Goal: Task Accomplishment & Management: Manage account settings

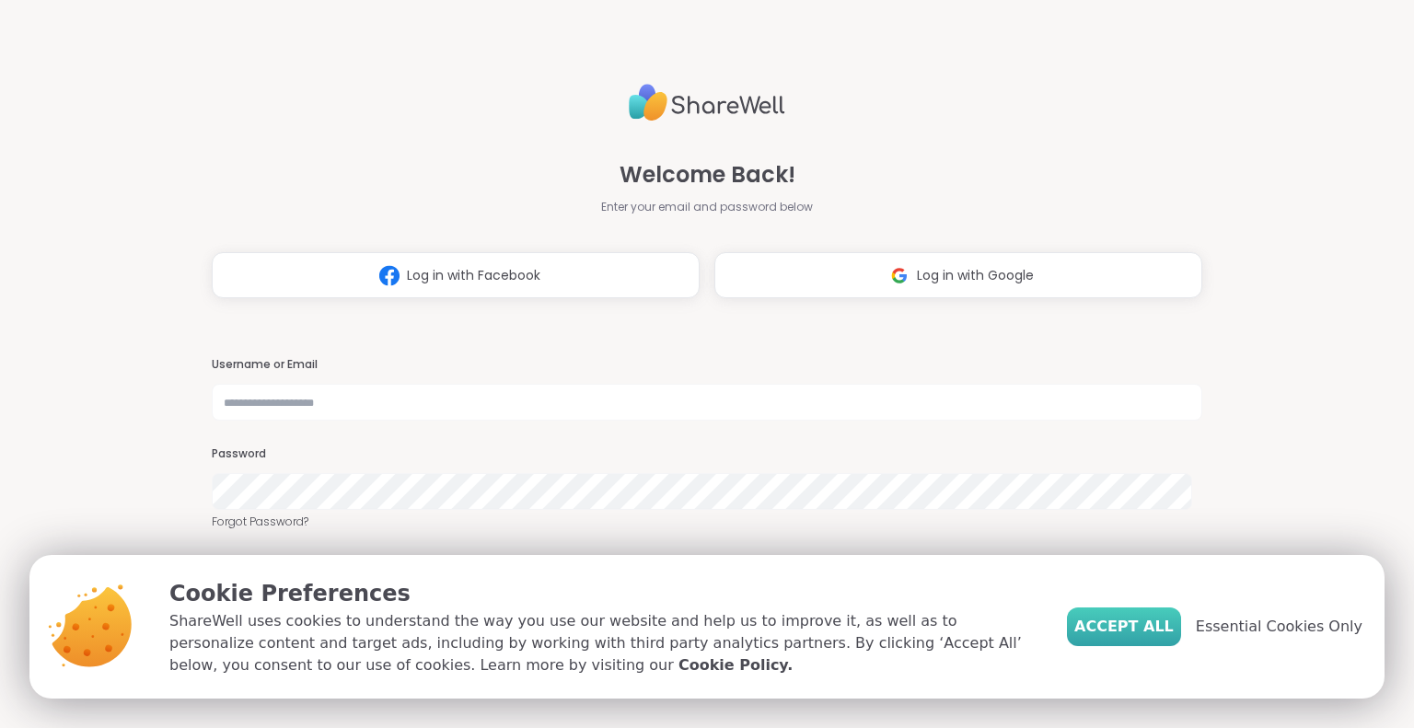
click at [1129, 624] on span "Accept All" at bounding box center [1123, 627] width 99 height 22
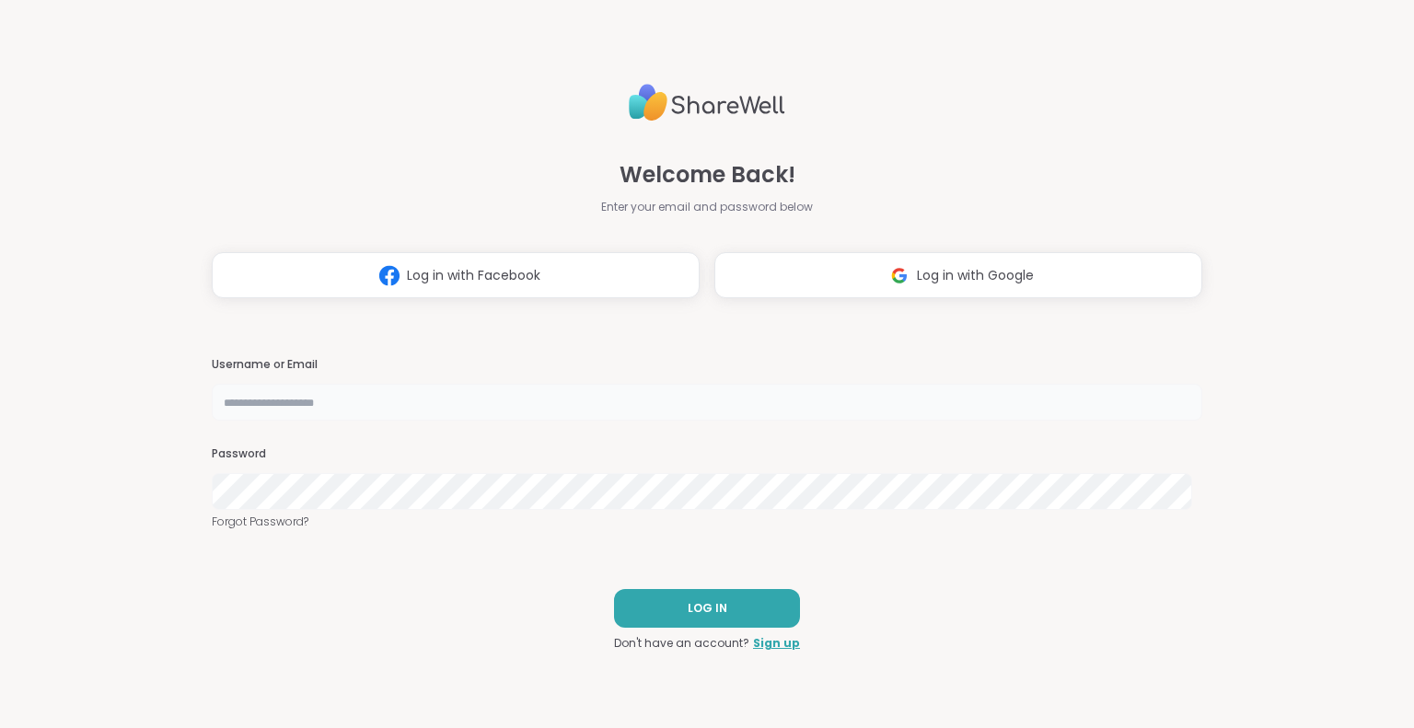
click at [663, 410] on input "text" at bounding box center [706, 402] width 989 height 37
click at [893, 279] on img at bounding box center [899, 276] width 35 height 34
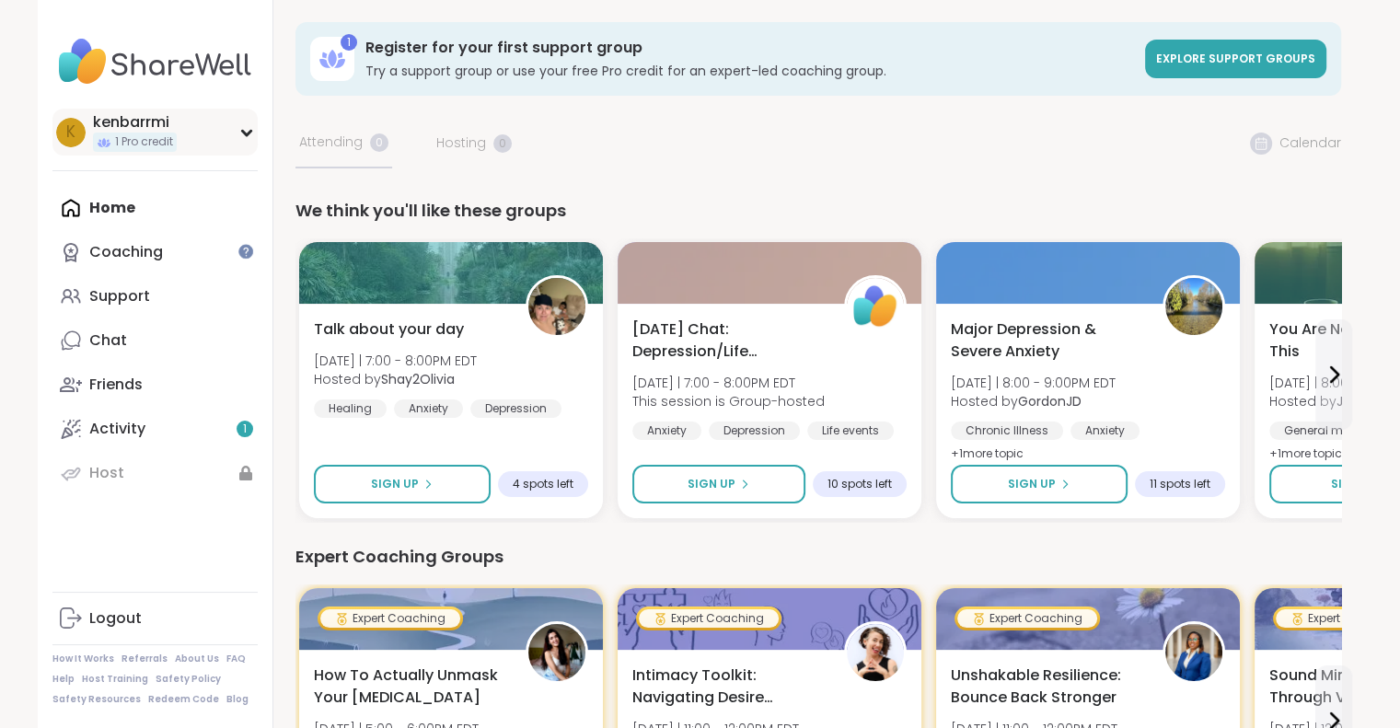
click at [118, 122] on div "kenbarrmi" at bounding box center [135, 122] width 84 height 20
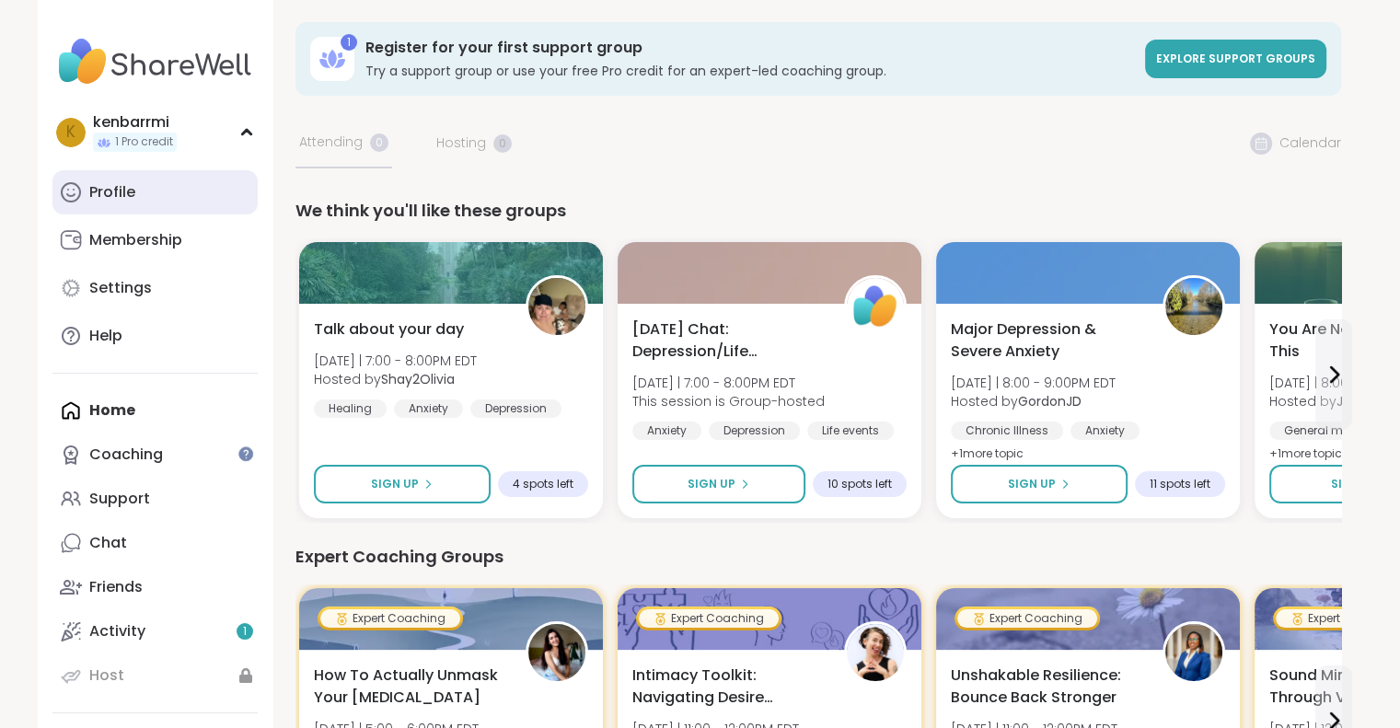
click at [111, 182] on div "Profile" at bounding box center [112, 192] width 46 height 20
